Goal: Task Accomplishment & Management: Use online tool/utility

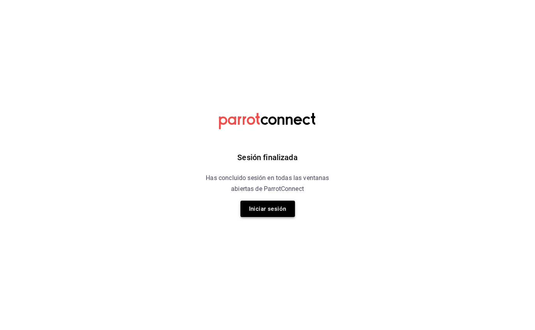
click at [280, 212] on button "Iniciar sesión" at bounding box center [268, 209] width 55 height 16
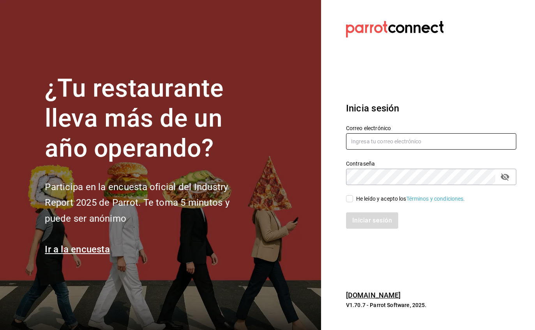
click at [422, 147] on input "text" at bounding box center [431, 141] width 170 height 16
type input "[PERSON_NAME][EMAIL_ADDRESS][PERSON_NAME][DOMAIN_NAME]"
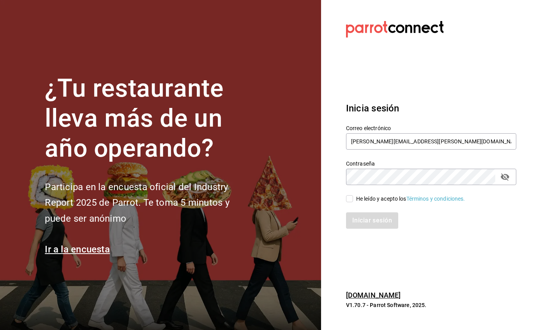
click at [350, 202] on input "He leído y acepto los Términos y condiciones." at bounding box center [349, 198] width 7 height 7
checkbox input "true"
click at [374, 229] on button "Iniciar sesión" at bounding box center [372, 221] width 53 height 16
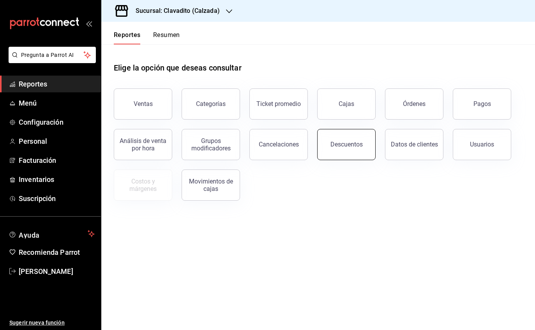
click at [346, 150] on button "Descuentos" at bounding box center [346, 144] width 58 height 31
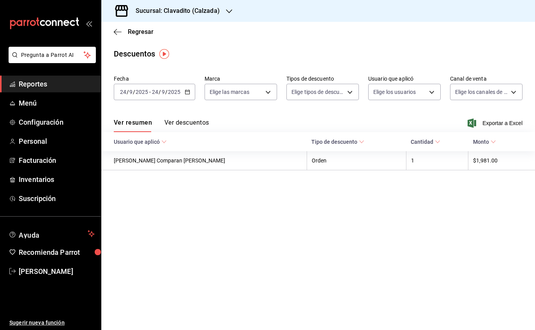
click at [158, 99] on div "[DATE] [DATE] - [DATE] [DATE]" at bounding box center [154, 92] width 81 height 16
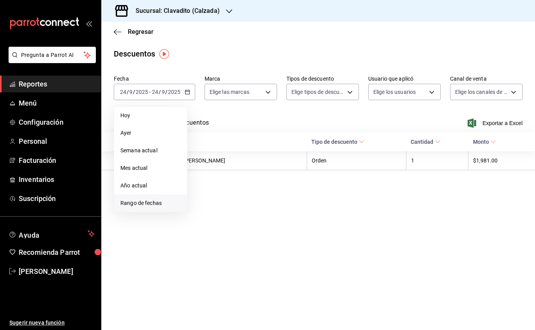
click at [138, 203] on span "Rango de fechas" at bounding box center [150, 203] width 60 height 8
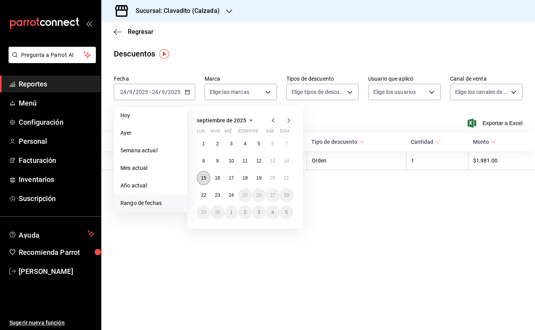
click at [200, 180] on button "15" at bounding box center [204, 178] width 14 height 14
click at [204, 175] on abbr "15" at bounding box center [203, 177] width 5 height 5
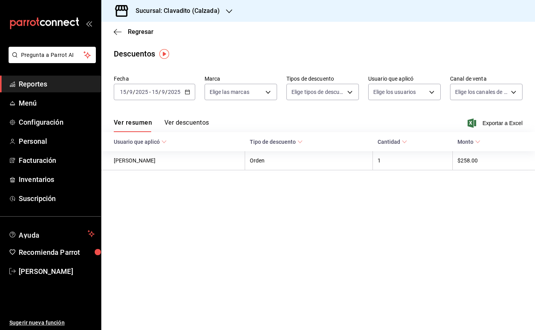
click at [179, 93] on input "2025" at bounding box center [174, 92] width 13 height 6
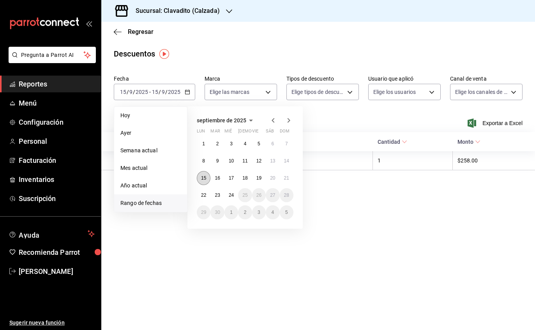
click at [206, 184] on button "15" at bounding box center [204, 178] width 14 height 14
click at [287, 180] on abbr "21" at bounding box center [286, 177] width 5 height 5
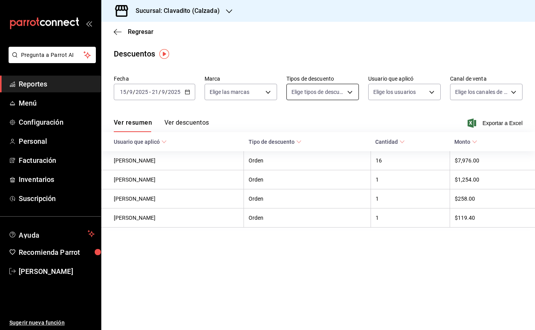
click at [335, 93] on body "Pregunta a Parrot AI Reportes Menú Configuración Personal Facturación Inventari…" at bounding box center [267, 165] width 535 height 330
click at [312, 121] on span "Orden" at bounding box center [331, 118] width 51 height 8
type input "ORDER"
checkbox input "true"
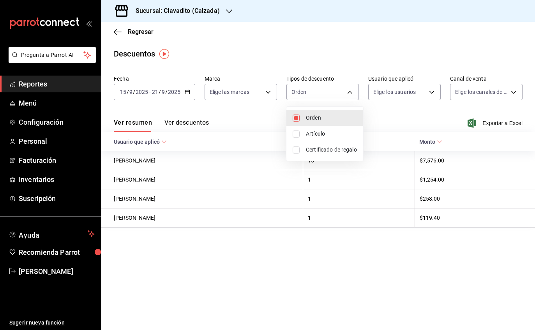
click at [299, 137] on input "checkbox" at bounding box center [296, 134] width 7 height 7
checkbox input "true"
type input "ORDER,ORDER_ITEM"
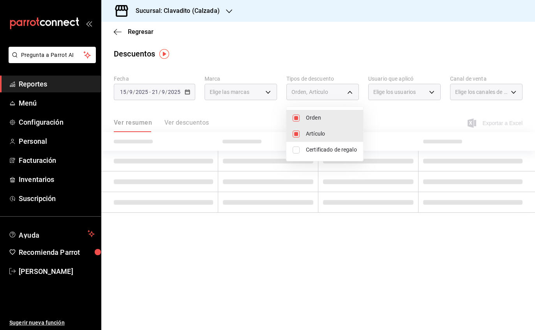
click at [298, 150] on input "checkbox" at bounding box center [296, 150] width 7 height 7
checkbox input "true"
type input "ORDER,ORDER_ITEM,CARD_REWARD"
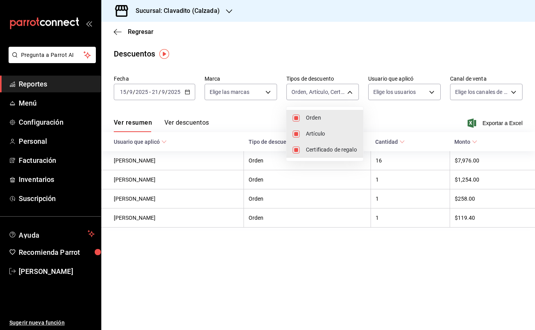
click at [262, 92] on div at bounding box center [267, 165] width 535 height 330
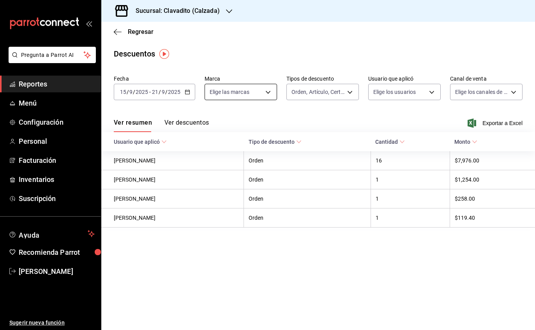
click at [257, 90] on body "Pregunta a Parrot AI Reportes Menú Configuración Personal Facturación Inventari…" at bounding box center [267, 165] width 535 height 330
click at [224, 122] on div "Ver todas" at bounding box center [229, 121] width 40 height 17
type input "7c6329b2-7c80-4d0a-92e1-359a60270725"
checkbox input "true"
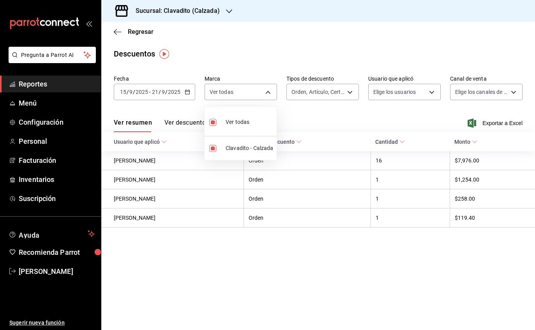
click at [425, 95] on div at bounding box center [267, 165] width 535 height 330
click at [429, 92] on body "Pregunta a Parrot AI Reportes Menú Configuración Personal Facturación Inventari…" at bounding box center [267, 165] width 535 height 330
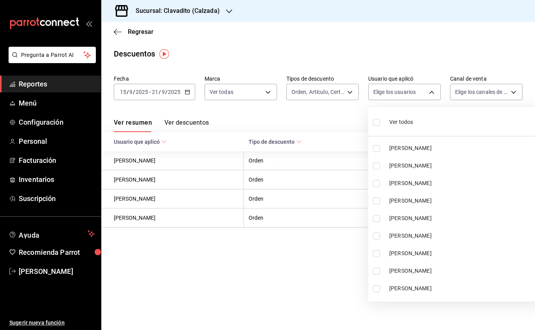
click at [365, 122] on div at bounding box center [267, 165] width 535 height 330
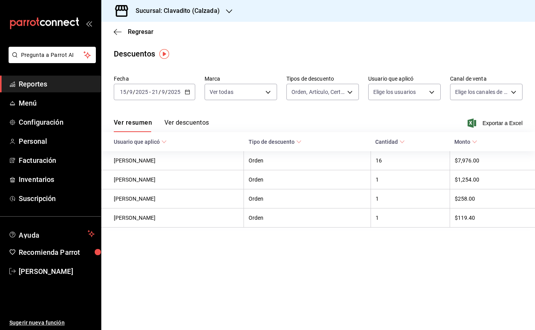
click at [372, 124] on div "Ver resumen Ver descuentos Exportar a Excel" at bounding box center [318, 121] width 434 height 23
click at [436, 94] on body "Pregunta a Parrot AI Reportes Menú Configuración Personal Facturación Inventari…" at bounding box center [267, 165] width 535 height 330
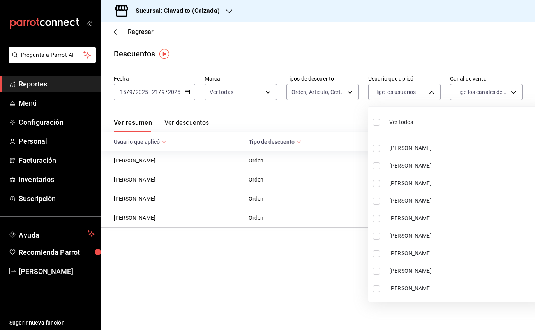
click at [431, 94] on div at bounding box center [267, 165] width 535 height 330
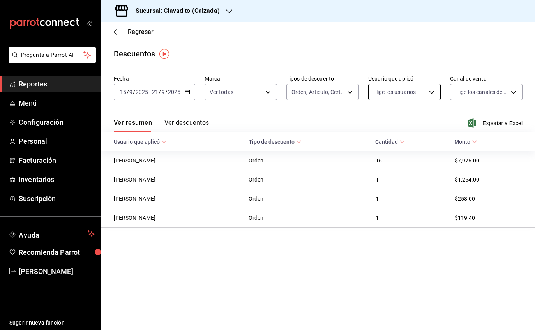
click at [428, 91] on body "Pregunta a Parrot AI Reportes Menú Configuración Personal Facturación Inventari…" at bounding box center [267, 165] width 535 height 330
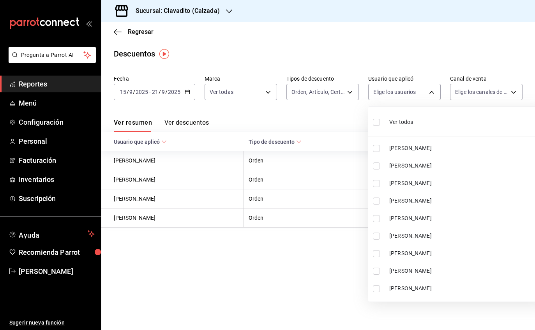
click at [377, 123] on input "checkbox" at bounding box center [376, 122] width 7 height 7
checkbox input "true"
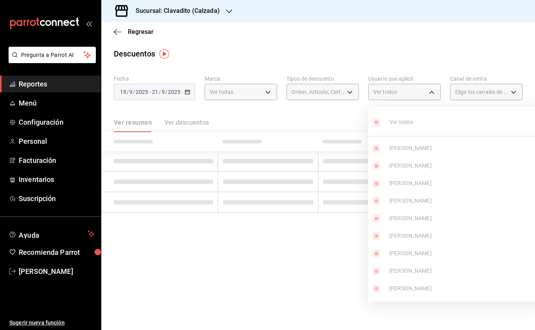
type input "842004a0-c6d8-48ca-a08b-f881fcb2de2b,4ae4e251-09ce-4a0e-aeb7-6bad16dff10c,3cd48…"
checkbox input "true"
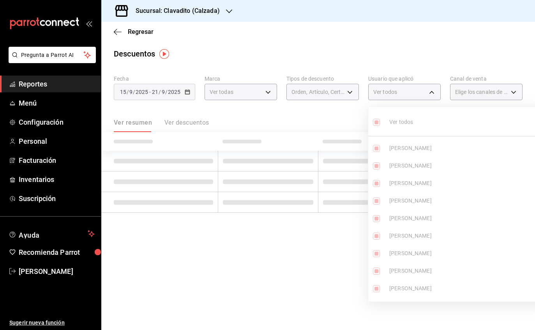
checkbox input "true"
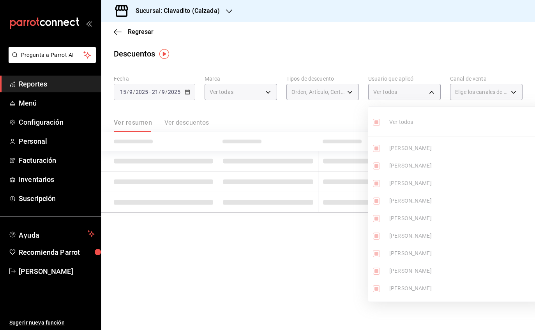
checkbox input "true"
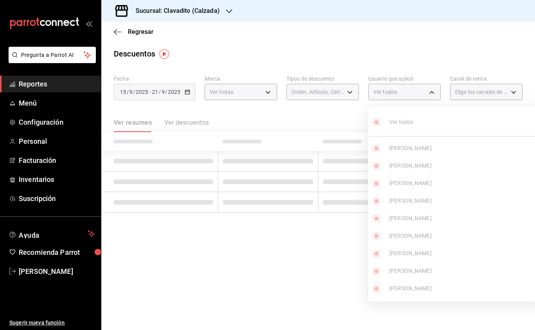
checkbox input "true"
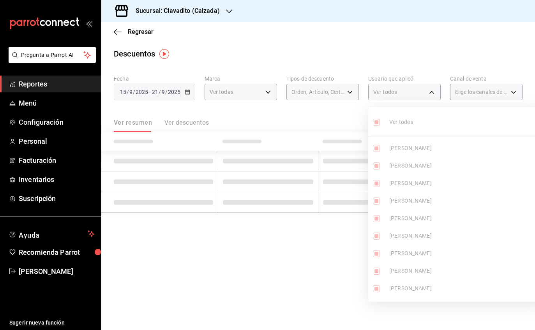
checkbox input "true"
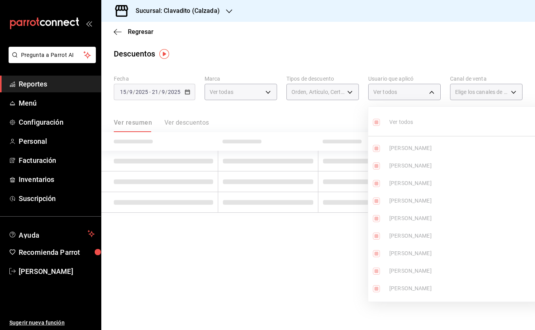
checkbox input "true"
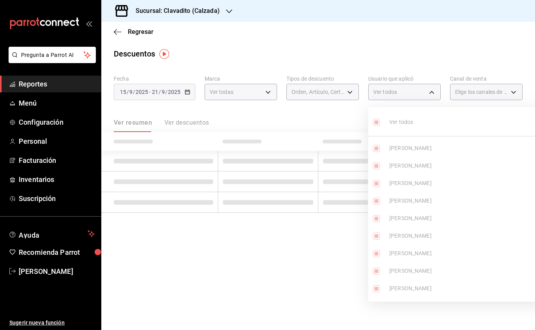
checkbox input "true"
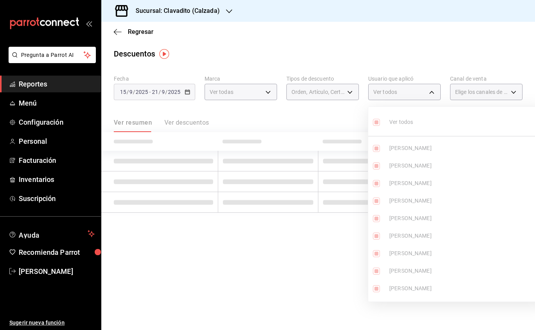
checkbox input "true"
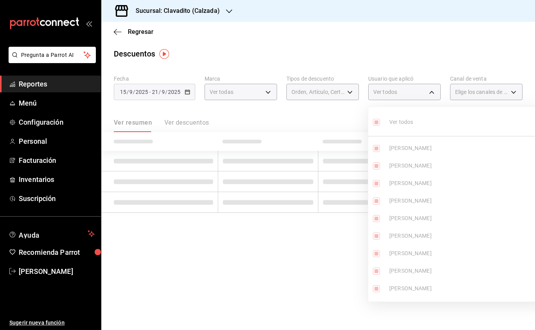
checkbox input "true"
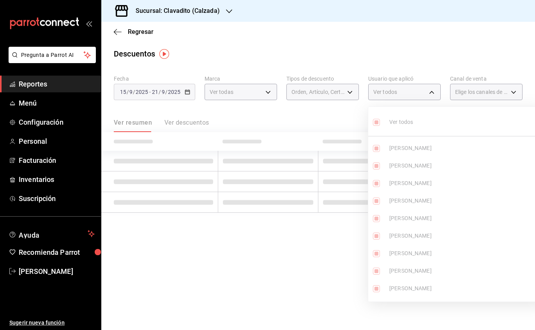
checkbox input "true"
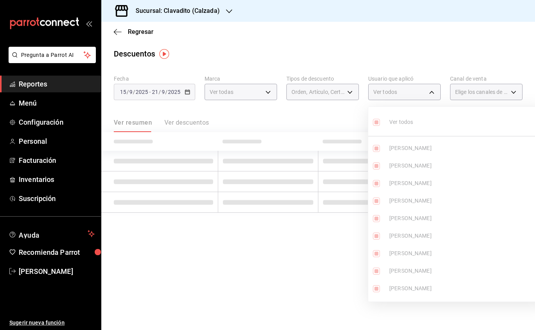
checkbox input "true"
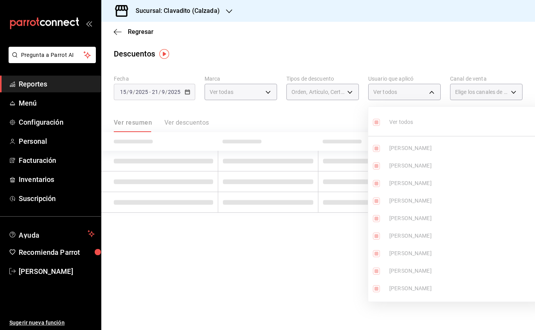
checkbox input "true"
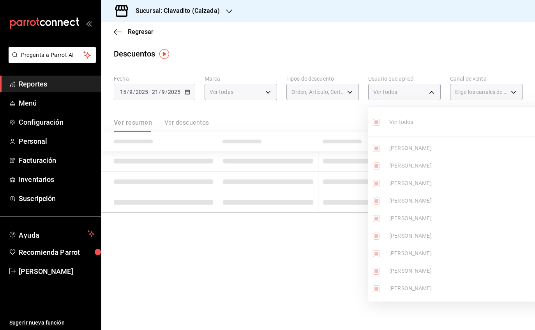
checkbox input "true"
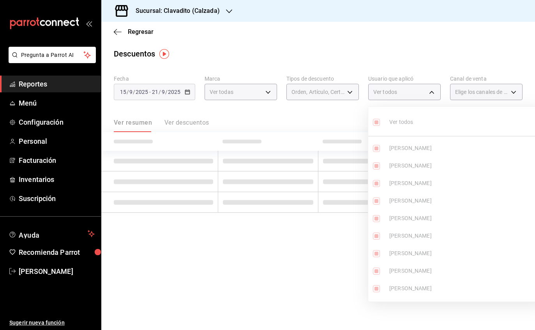
checkbox input "true"
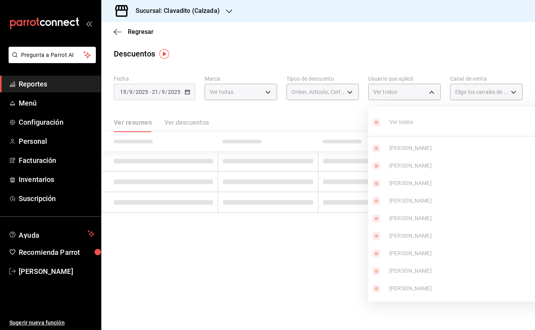
checkbox input "true"
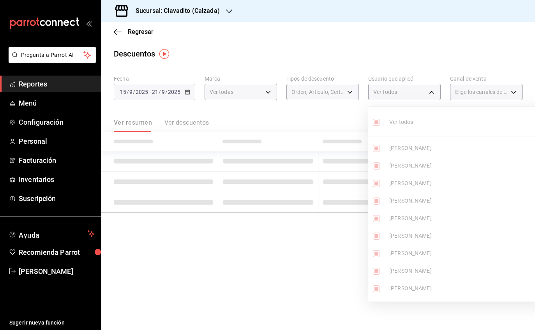
checkbox input "true"
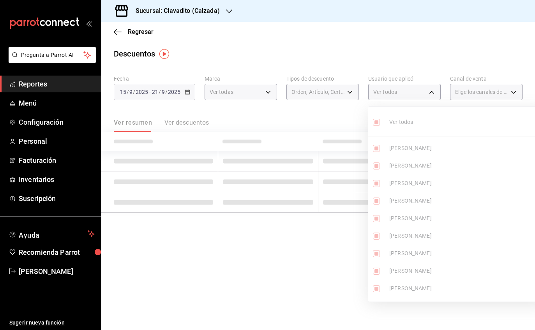
checkbox input "true"
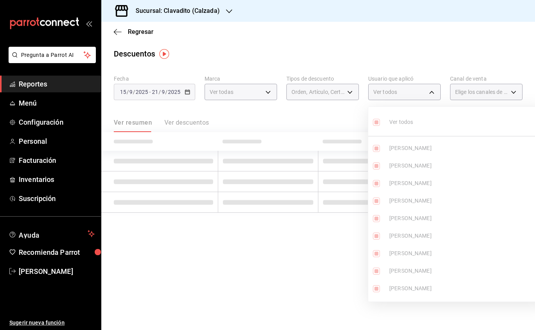
checkbox input "true"
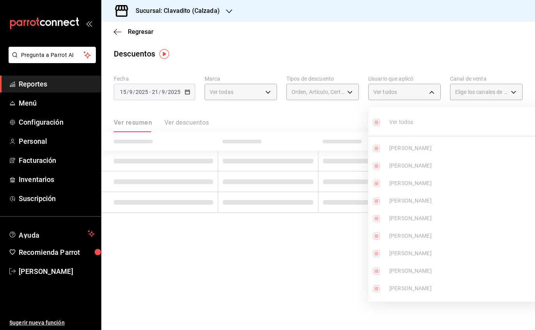
checkbox input "true"
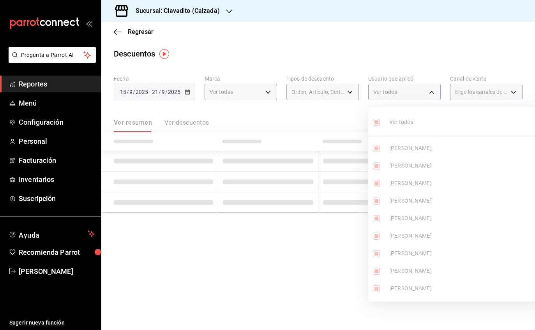
checkbox input "true"
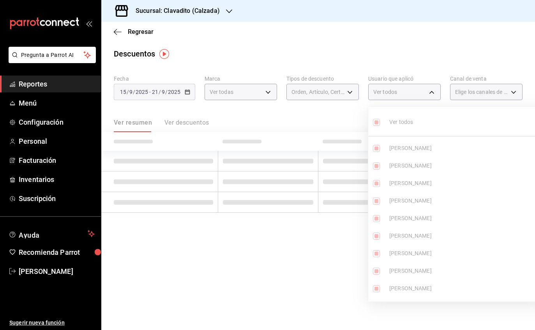
checkbox input "true"
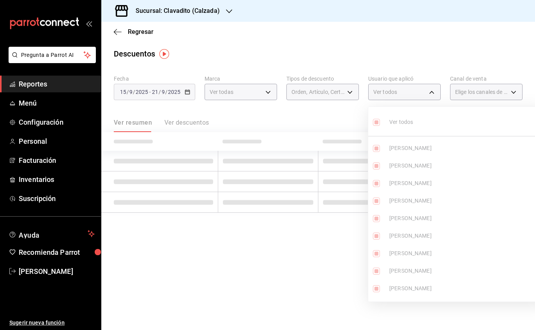
checkbox input "true"
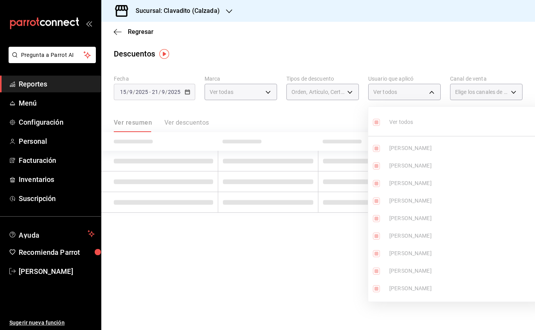
checkbox input "true"
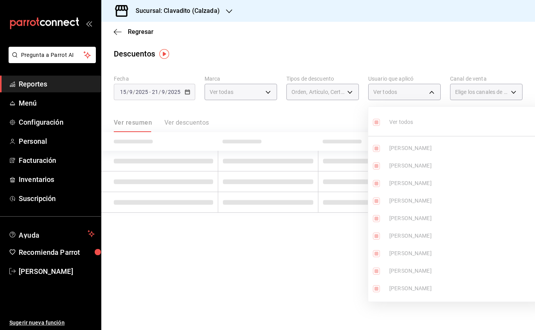
checkbox input "true"
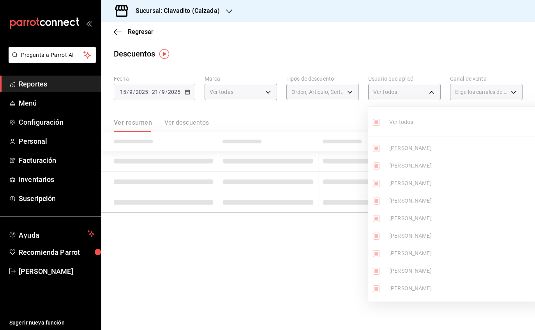
checkbox input "true"
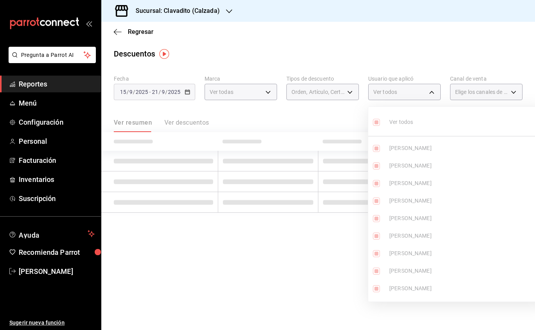
checkbox input "true"
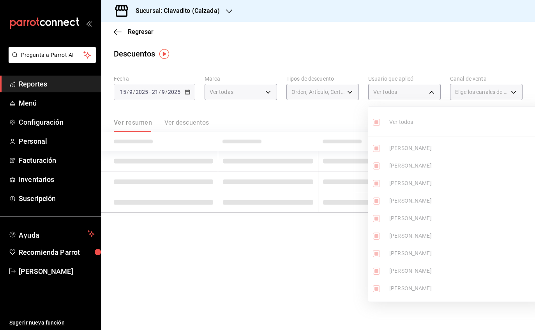
checkbox input "true"
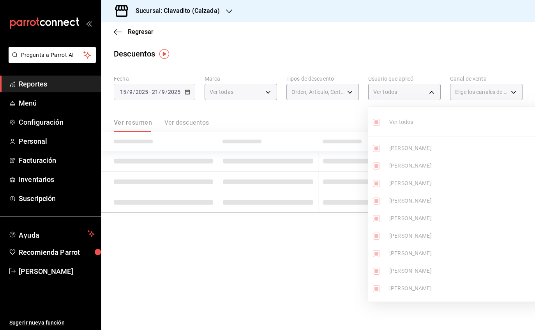
checkbox input "true"
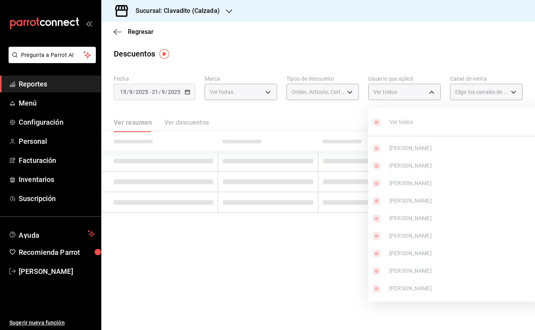
checkbox input "true"
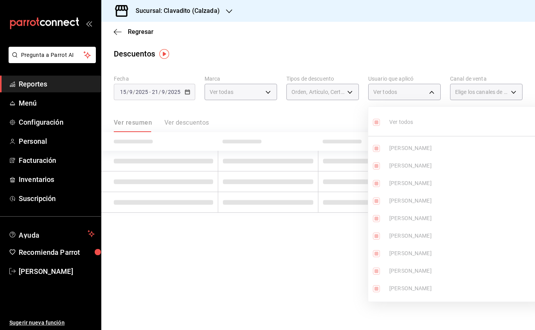
checkbox input "true"
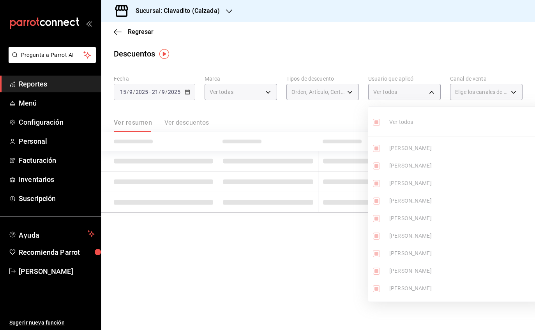
checkbox input "true"
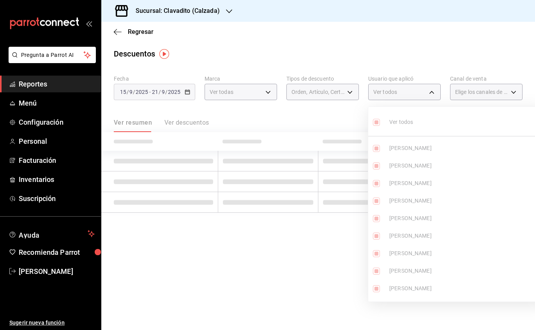
checkbox input "true"
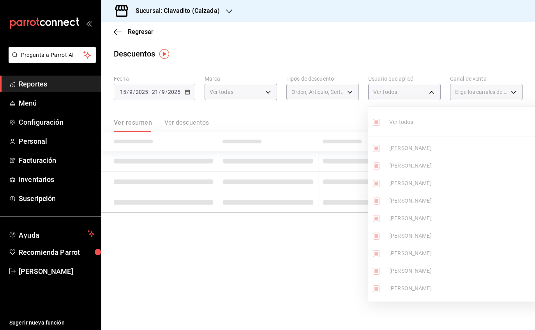
checkbox input "true"
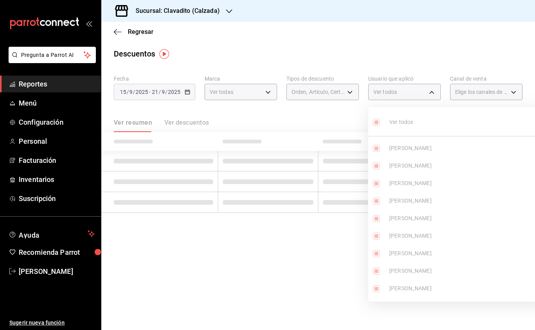
checkbox input "true"
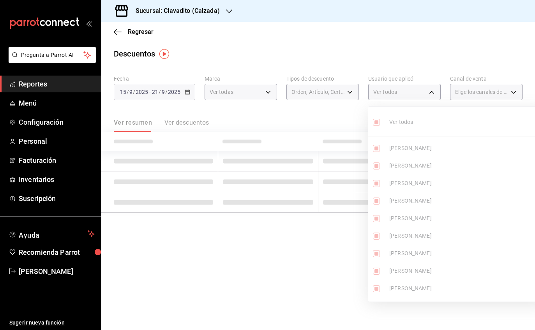
checkbox input "true"
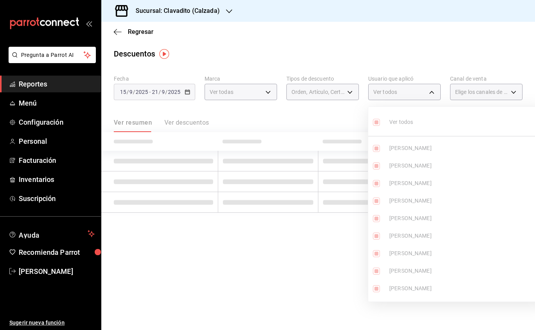
checkbox input "true"
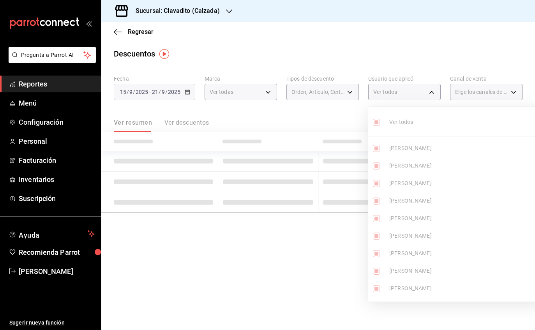
checkbox input "true"
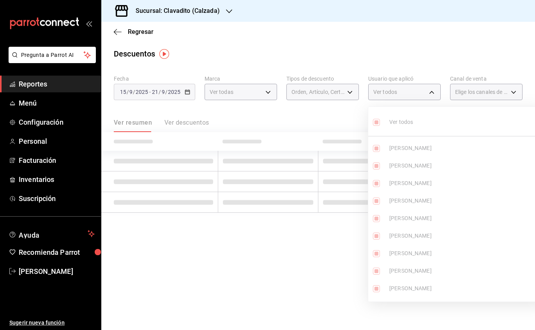
checkbox input "true"
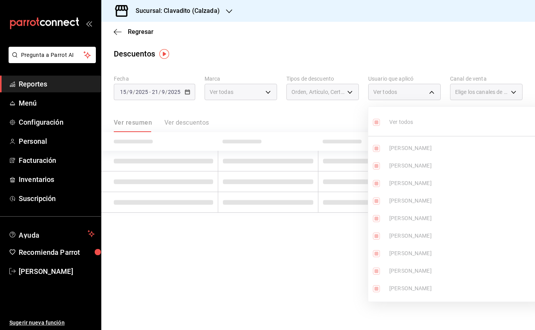
click at [381, 123] on label at bounding box center [378, 122] width 10 height 11
click at [380, 123] on input "checkbox" at bounding box center [376, 122] width 7 height 7
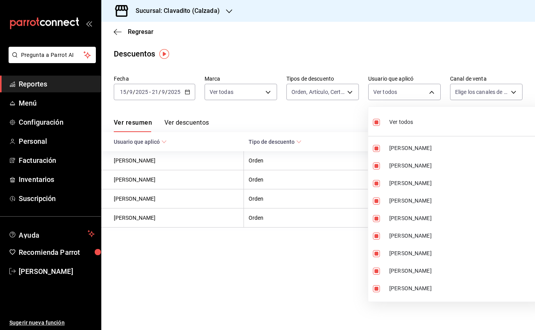
click at [498, 52] on div at bounding box center [267, 165] width 535 height 330
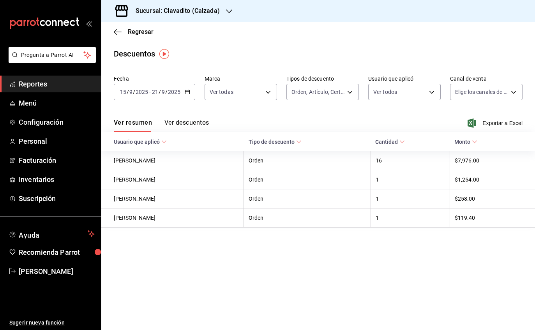
click at [514, 87] on div "Ver todos [PERSON_NAME] [PERSON_NAME] [PERSON_NAME] [PERSON_NAME] [PERSON_NAME]…" at bounding box center [267, 165] width 535 height 330
click at [516, 91] on body "Pregunta a Parrot AI Reportes Menú Configuración Personal Facturación Inventari…" at bounding box center [267, 165] width 535 height 330
click at [461, 120] on input "checkbox" at bounding box center [458, 122] width 7 height 7
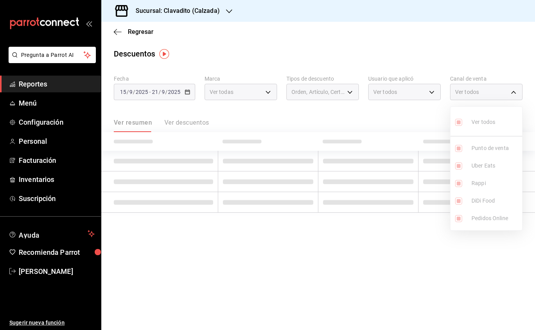
click at [464, 129] on ul "Ver todos Punto de venta Uber Eats Rappi DiDi Food Pedidos Online" at bounding box center [487, 169] width 72 height 124
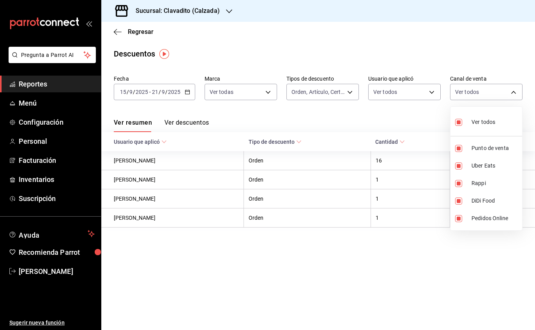
click at [506, 29] on div at bounding box center [267, 165] width 535 height 330
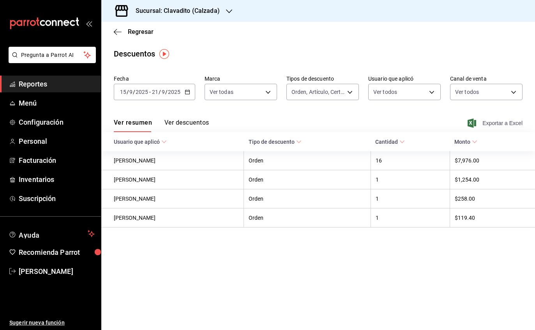
click at [497, 126] on span "Exportar a Excel" at bounding box center [496, 123] width 53 height 9
